Goal: Task Accomplishment & Management: Complete application form

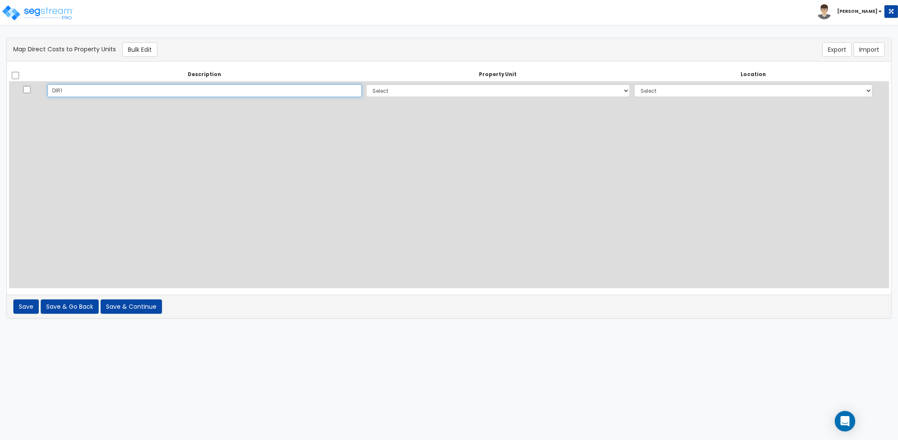
click at [203, 91] on input "DIR1" at bounding box center [204, 90] width 314 height 13
click at [357, 100] on div "Description Property Unit Location Do nothing AL Site Improvements Add Addition…" at bounding box center [449, 178] width 880 height 220
click at [358, 99] on div "Description Property Unit Location Do nothing AL Site Improvements Add Addition…" at bounding box center [449, 178] width 880 height 220
click at [366, 94] on select "Select AL Site Improvements Add Additional Property Unit" at bounding box center [498, 90] width 264 height 13
select select "172583"
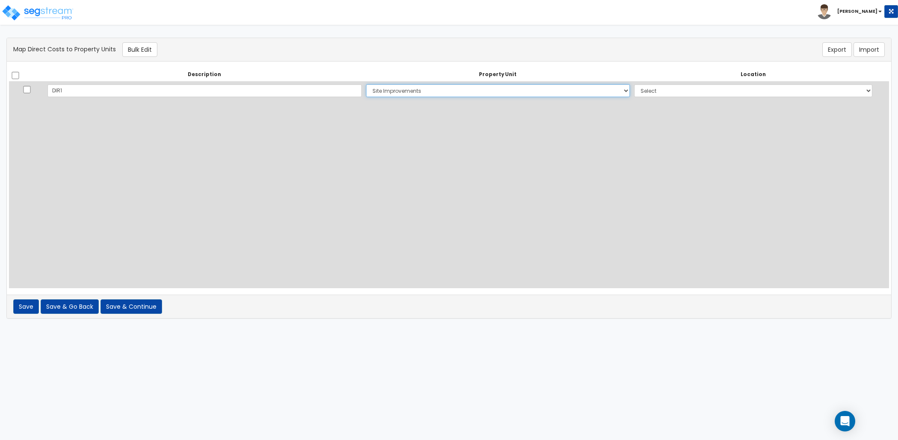
click at [366, 84] on select "Select AL Site Improvements Add Additional Property Unit" at bounding box center [498, 90] width 264 height 13
click at [666, 94] on select "Select Add Additional Location Site Exterior Garage Building" at bounding box center [753, 90] width 238 height 13
select select "_additional"
click at [634, 84] on select "Select Add Additional Location Site Exterior Garage Building" at bounding box center [753, 90] width 238 height 13
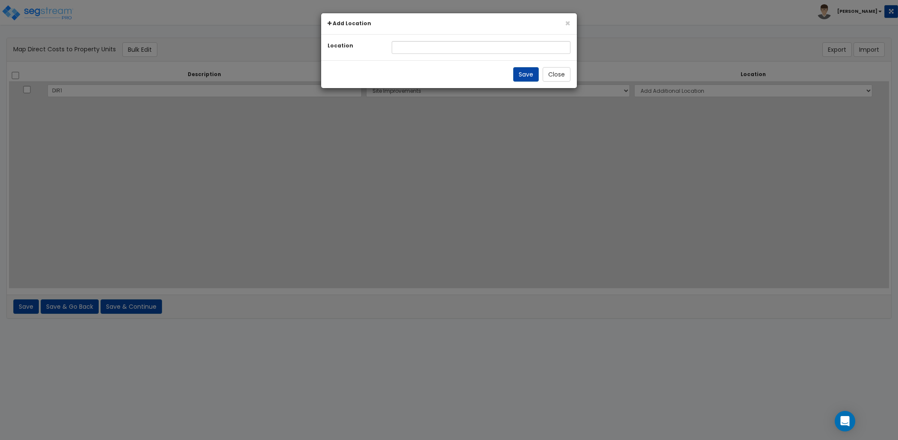
click at [664, 92] on div "× Add Location Location Save Close" at bounding box center [449, 220] width 898 height 440
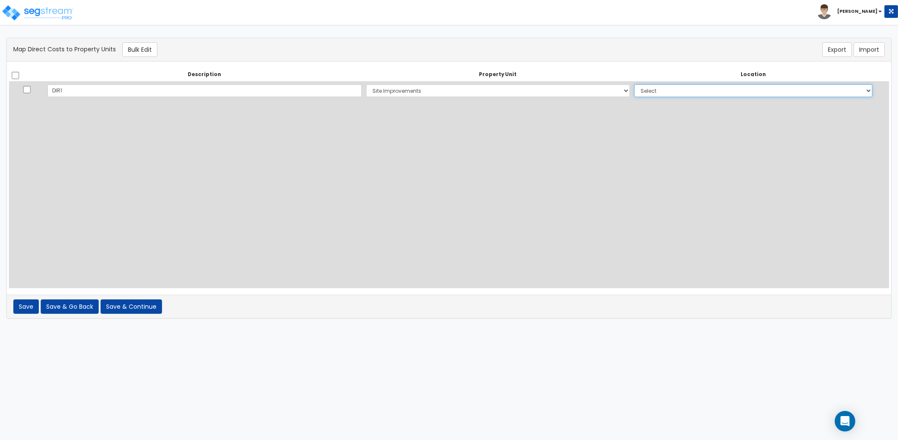
click at [634, 89] on select "Select Add Additional Location Site Exterior Garage Building" at bounding box center [753, 90] width 238 height 13
select select "462"
click at [634, 84] on select "Select Add Additional Location Site Exterior Garage Building" at bounding box center [753, 90] width 238 height 13
click at [142, 311] on button "Save & Continue" at bounding box center [132, 306] width 62 height 15
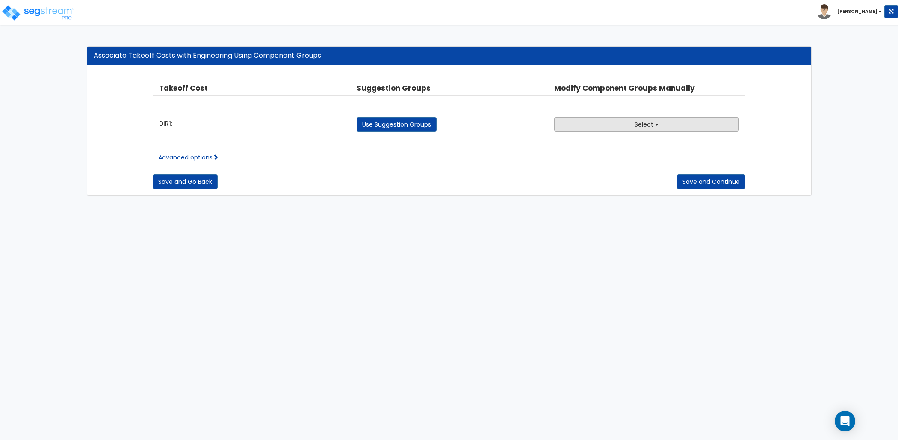
click at [596, 121] on button "Select" at bounding box center [646, 124] width 185 height 15
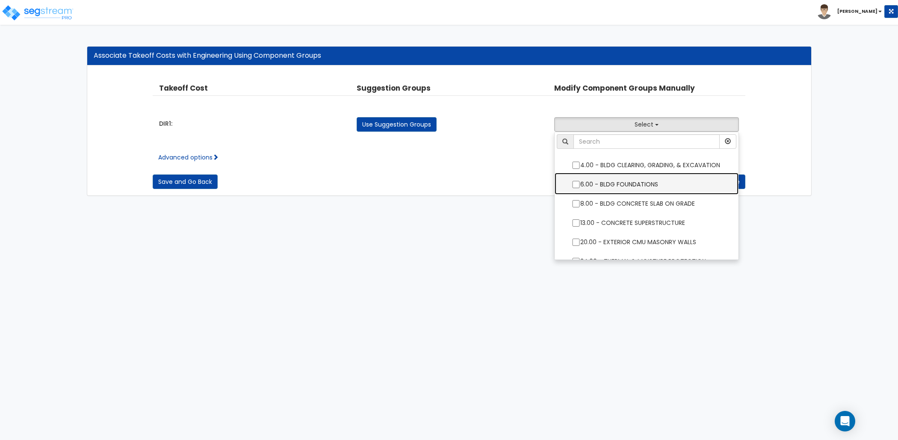
click at [594, 185] on label "6.00 - BLDG FOUNDATIONS" at bounding box center [646, 184] width 167 height 20
click at [580, 185] on input "6.00 - BLDG FOUNDATIONS" at bounding box center [576, 184] width 9 height 7
checkbox input "true"
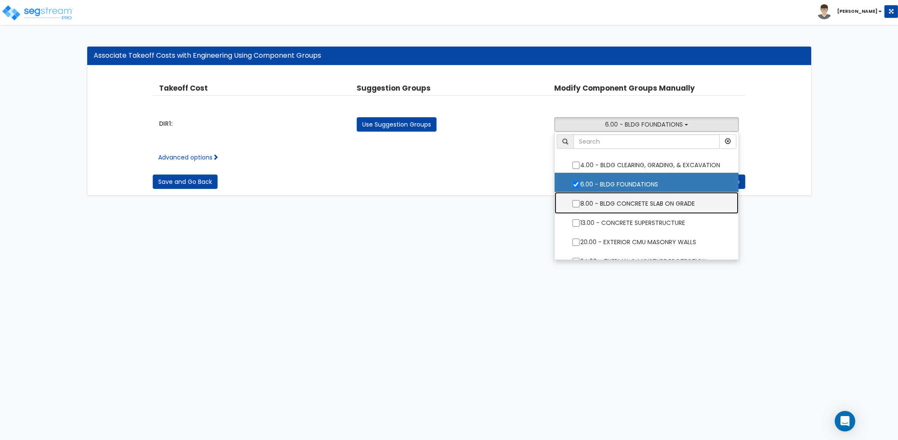
click at [594, 201] on label "8.00 - BLDG CONCRETE SLAB ON GRADE" at bounding box center [646, 203] width 167 height 20
click at [580, 201] on input "8.00 - BLDG CONCRETE SLAB ON GRADE" at bounding box center [576, 203] width 9 height 7
checkbox input "true"
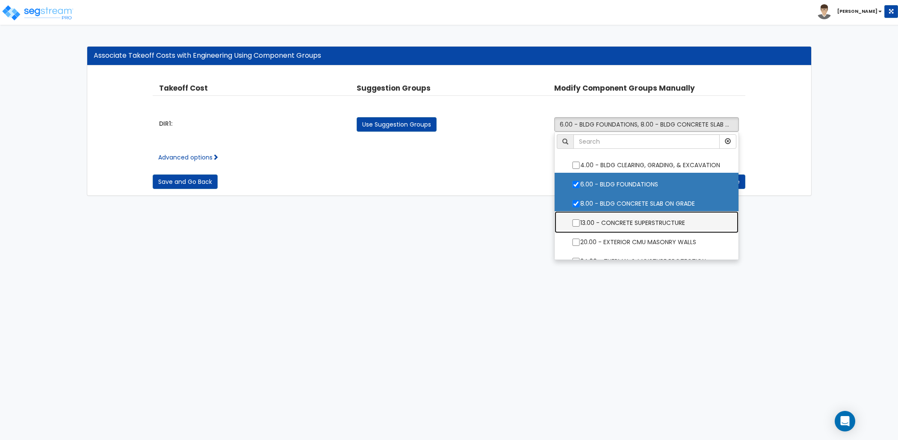
click at [591, 228] on label "13.00 - CONCRETE SUPERSTRUCTURE" at bounding box center [646, 222] width 167 height 20
click at [580, 227] on input "13.00 - CONCRETE SUPERSTRUCTURE" at bounding box center [576, 222] width 9 height 7
checkbox input "true"
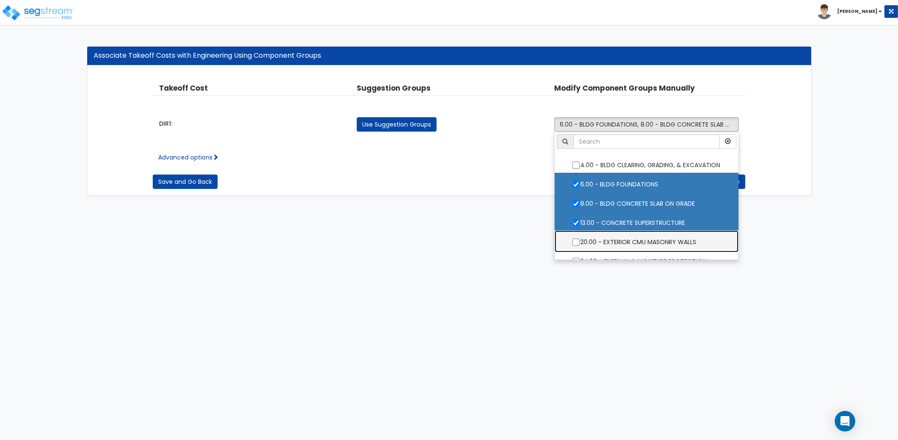
click at [591, 240] on label "20.00 - EXTERIOR CMU MASONRY WALLS" at bounding box center [646, 241] width 167 height 20
click at [580, 240] on input "20.00 - EXTERIOR CMU MASONRY WALLS" at bounding box center [576, 242] width 9 height 7
checkbox input "true"
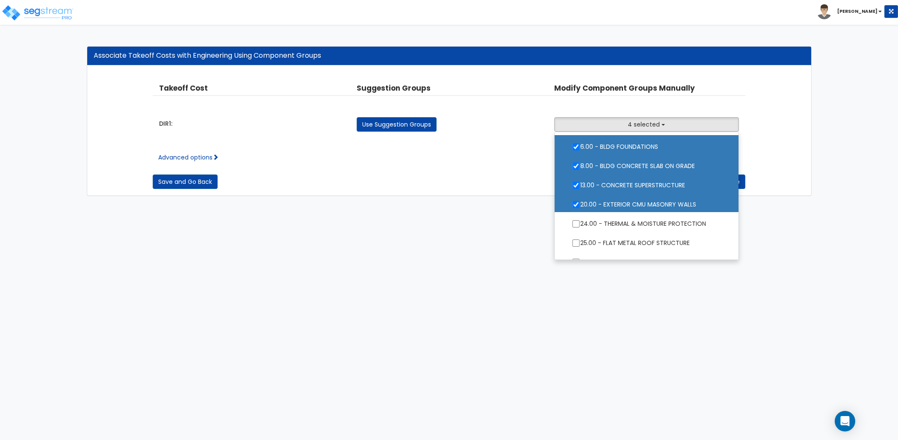
scroll to position [41, 0]
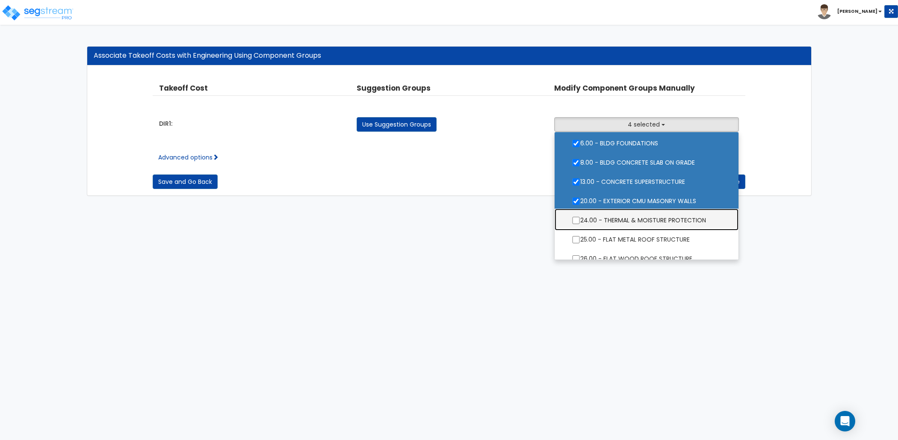
click at [604, 225] on label "24.00 - THERMAL & MOISTURE PROTECTION" at bounding box center [646, 220] width 167 height 20
click at [580, 224] on input "24.00 - THERMAL & MOISTURE PROTECTION" at bounding box center [576, 220] width 9 height 7
checkbox input "true"
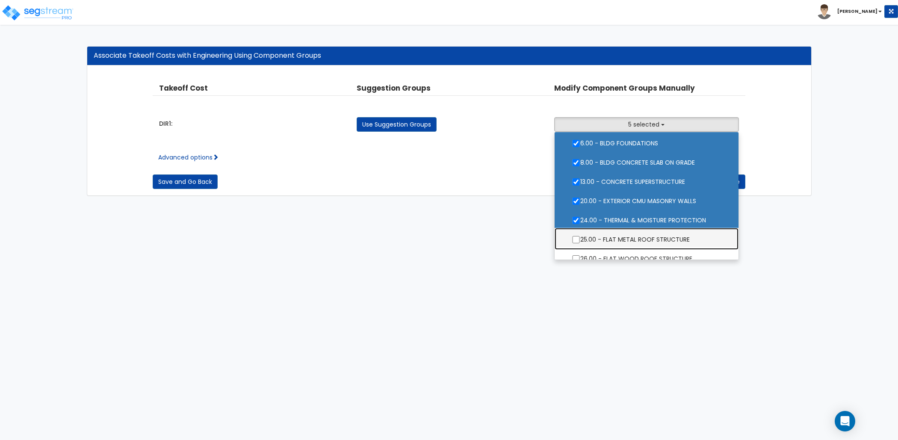
click at [603, 239] on label "25.00 - FLAT METAL ROOF STRUCTURE" at bounding box center [646, 239] width 167 height 20
click at [580, 239] on input "25.00 - FLAT METAL ROOF STRUCTURE" at bounding box center [576, 239] width 9 height 7
checkbox input "true"
click at [603, 250] on label "26.00 - FLAT WOOD ROOF STRUCTURE" at bounding box center [646, 258] width 167 height 20
click at [580, 255] on input "26.00 - FLAT WOOD ROOF STRUCTURE" at bounding box center [576, 258] width 9 height 7
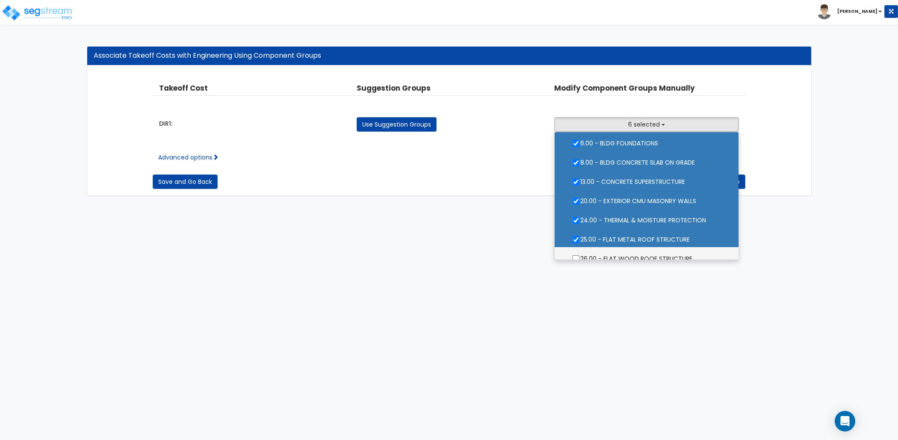
checkbox input "true"
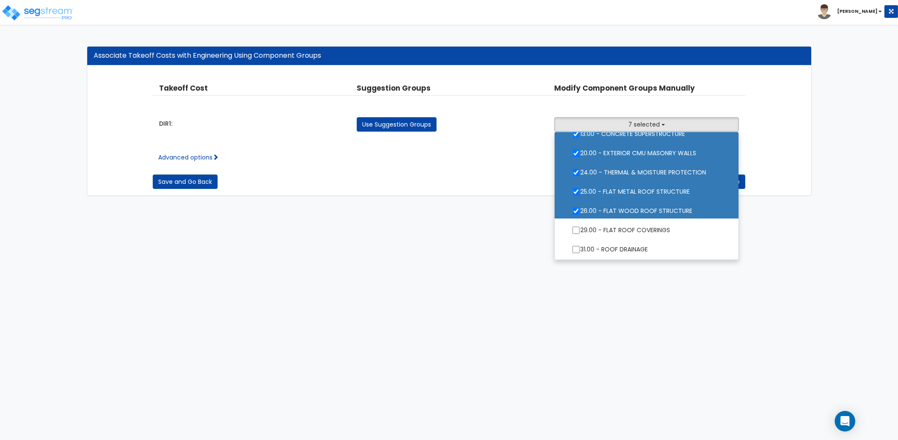
scroll to position [116, 0]
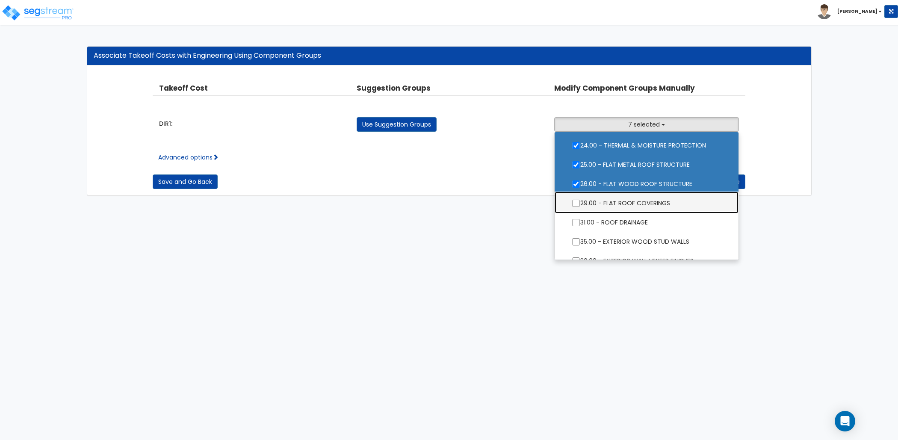
click at [630, 203] on label "29.00 - FLAT ROOF COVERINGS" at bounding box center [646, 202] width 167 height 20
click at [580, 203] on input "29.00 - FLAT ROOF COVERINGS" at bounding box center [576, 203] width 9 height 7
checkbox input "true"
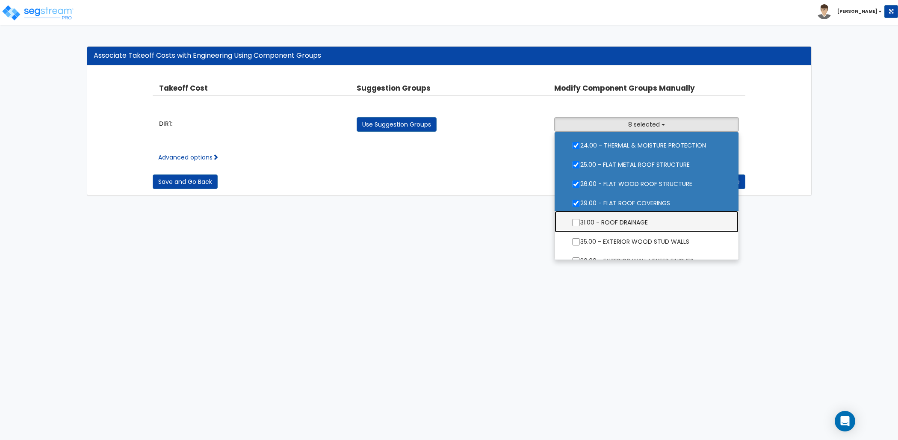
click at [630, 213] on label "31.00 - ROOF DRAINAGE" at bounding box center [646, 222] width 167 height 20
click at [580, 219] on input "31.00 - ROOF DRAINAGE" at bounding box center [576, 222] width 9 height 7
checkbox input "true"
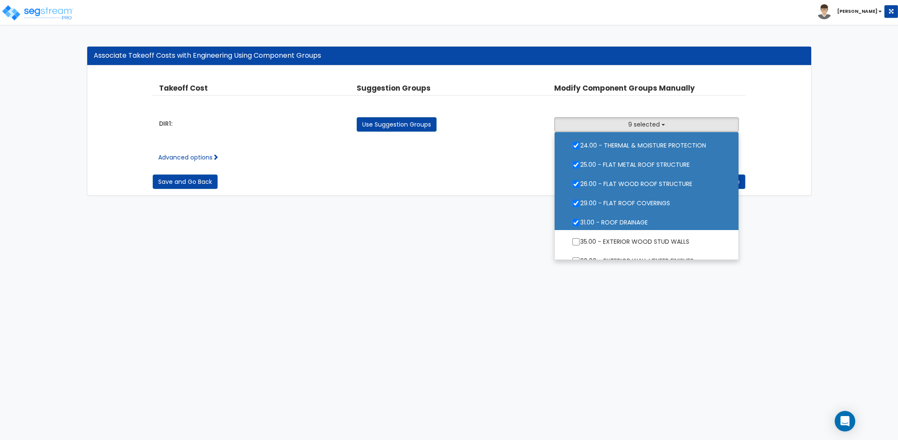
click at [491, 204] on html "Toggle navigation [PERSON_NAME]" at bounding box center [449, 102] width 898 height 204
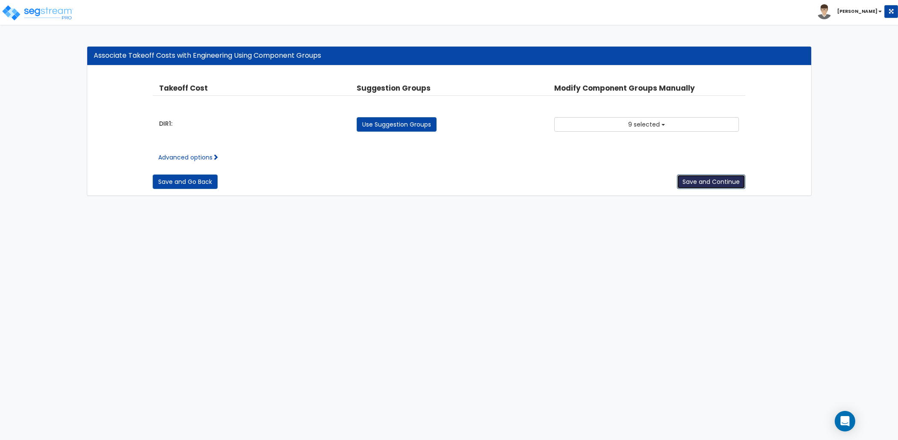
click at [697, 182] on button "Save and Continue" at bounding box center [711, 181] width 68 height 15
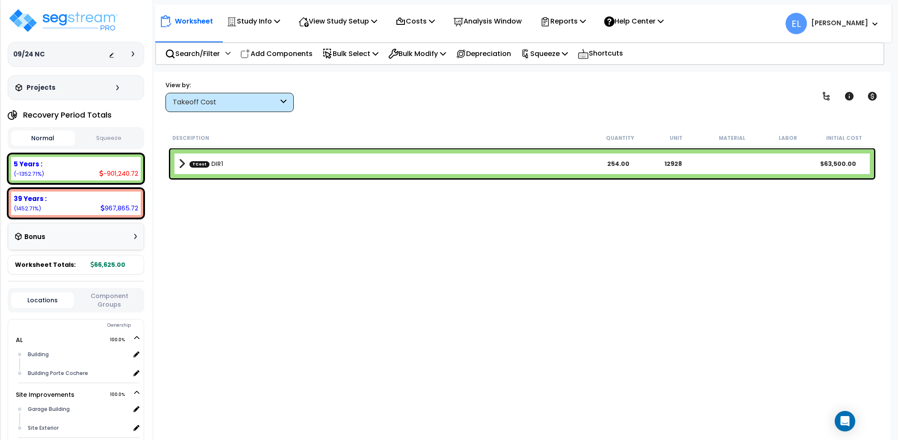
scroll to position [13, 0]
click at [185, 161] on b "TCost DIR1" at bounding box center [385, 164] width 412 height 12
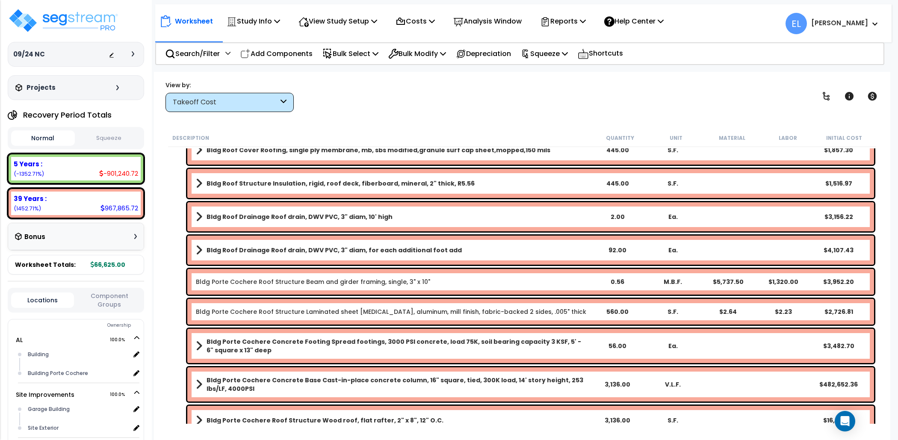
scroll to position [0, 0]
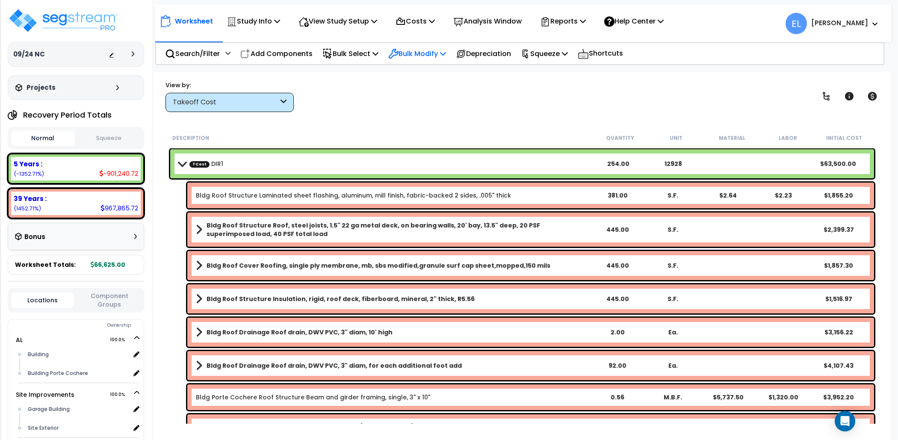
click at [440, 62] on div "Bulk Modify" at bounding box center [417, 54] width 58 height 20
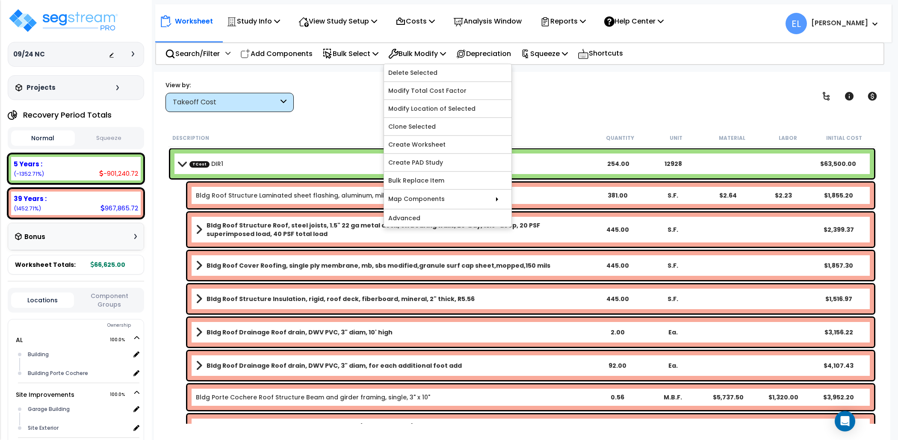
click at [334, 123] on div "Worksheet Study Info Study Setup Add Property Unit Template study Clone study EL" at bounding box center [522, 292] width 736 height 440
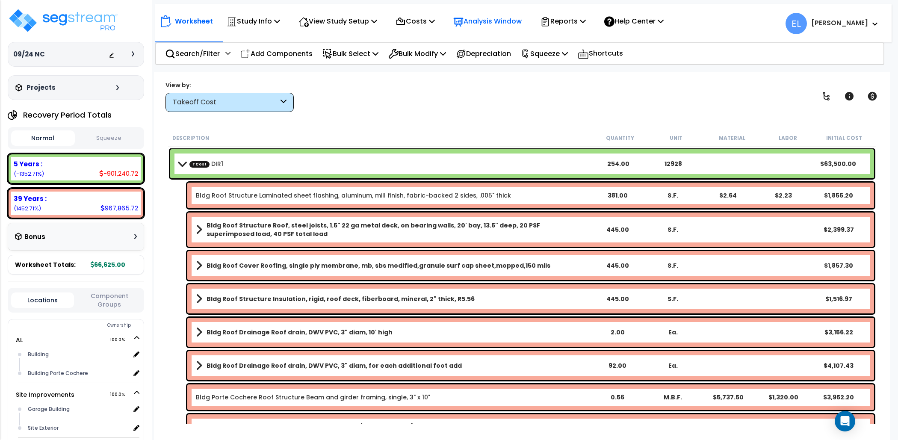
click at [507, 24] on p "Analysis Window" at bounding box center [487, 21] width 68 height 12
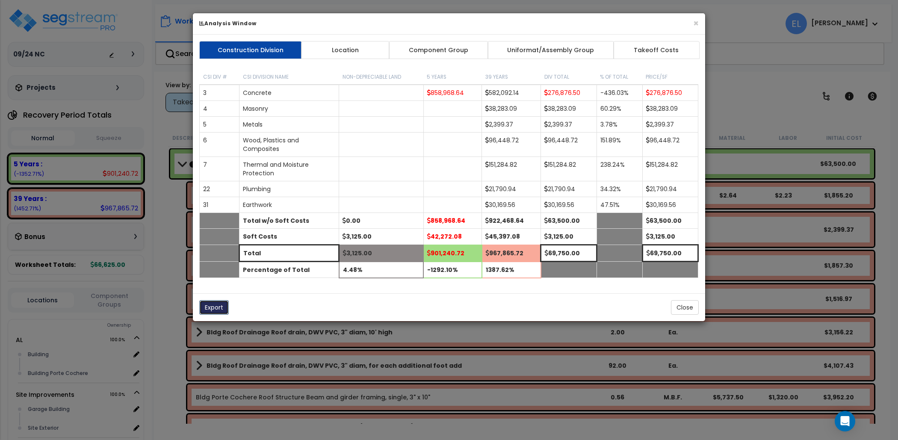
click at [203, 310] on button "Export" at bounding box center [214, 307] width 30 height 15
click at [697, 23] on button "×" at bounding box center [696, 23] width 6 height 9
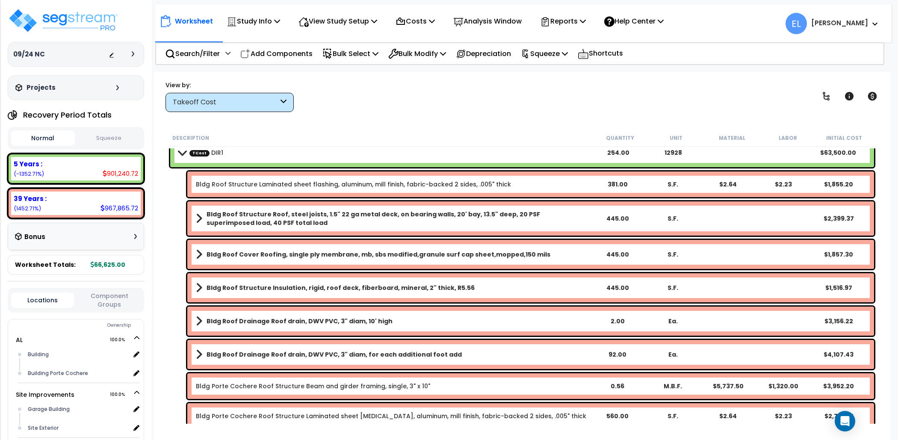
scroll to position [12, 0]
